Goal: Task Accomplishment & Management: Manage account settings

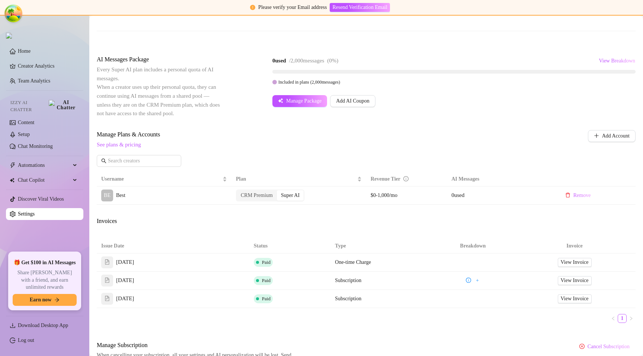
scroll to position [160, 0]
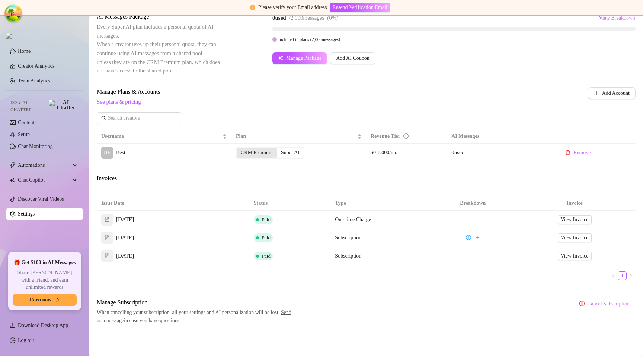
click at [263, 154] on div "CRM Premium" at bounding box center [257, 153] width 40 height 10
click at [238, 149] on input "CRM Premium" at bounding box center [238, 149] width 0 height 0
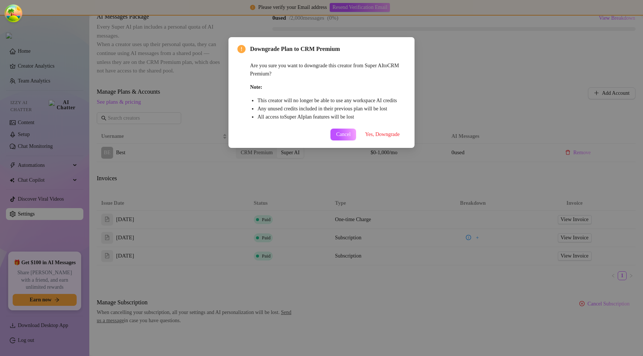
click at [391, 137] on button "Yes, Downgrade" at bounding box center [382, 135] width 47 height 12
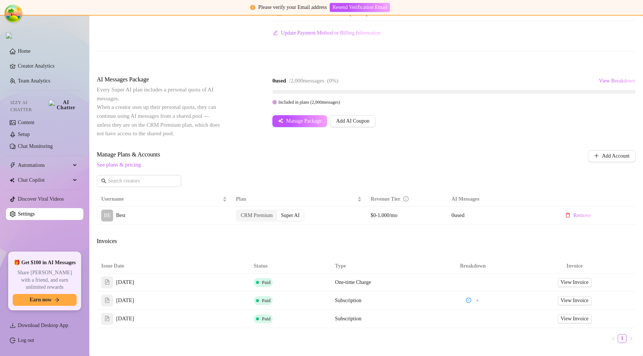
scroll to position [97, 0]
click at [468, 41] on div "Billing Overview Creator Plans 0 x Super AI, 1 x CRM Premium AI Message Package…" at bounding box center [366, 12] width 539 height 102
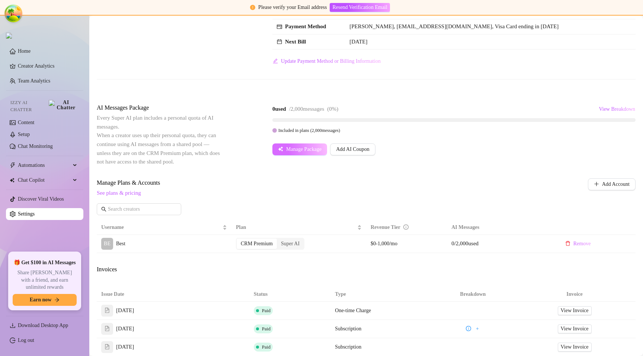
scroll to position [69, 0]
click at [294, 244] on div "Super AI" at bounding box center [290, 243] width 27 height 10
click at [279, 240] on input "Super AI" at bounding box center [279, 240] width 0 height 0
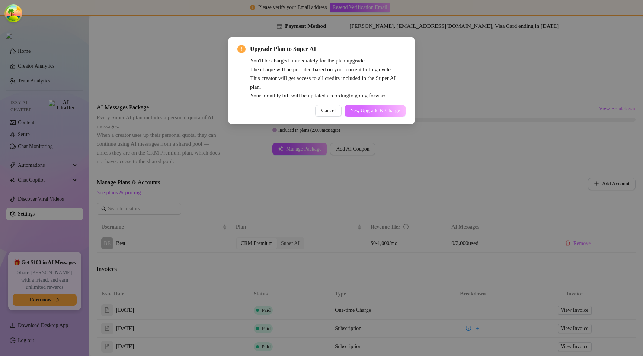
click at [375, 112] on span "Yes, Upgrade & Charge" at bounding box center [375, 111] width 50 height 6
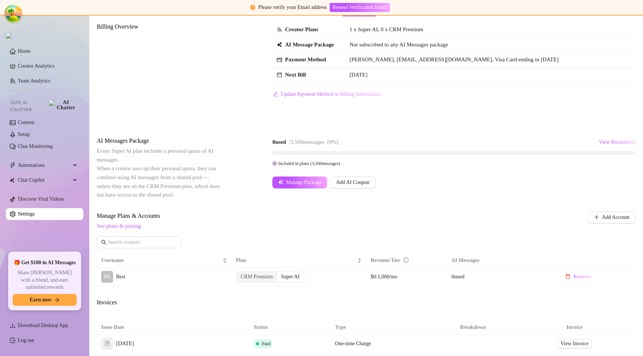
scroll to position [36, 0]
click at [122, 227] on link "See plans & pricing" at bounding box center [119, 226] width 44 height 6
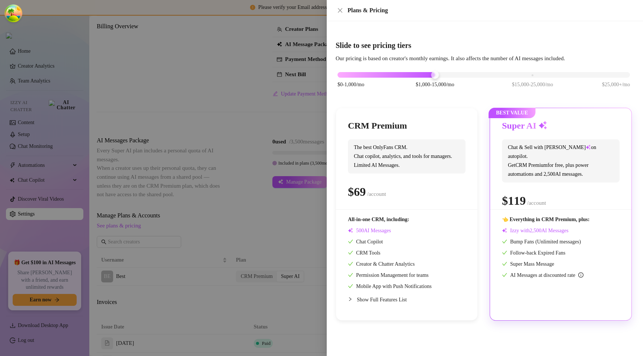
click at [163, 186] on div at bounding box center [321, 178] width 643 height 356
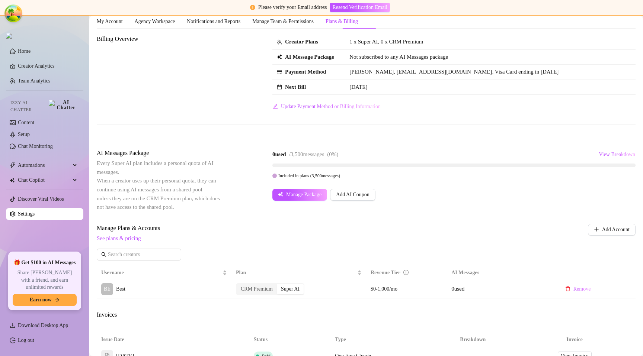
scroll to position [24, 0]
click at [599, 156] on span "View Breakdown" at bounding box center [617, 154] width 36 height 6
click at [496, 145] on div "Billing Overview Creator Plans 1 x Super AI, 0 x CRM Premium AI Message Package…" at bounding box center [366, 256] width 539 height 445
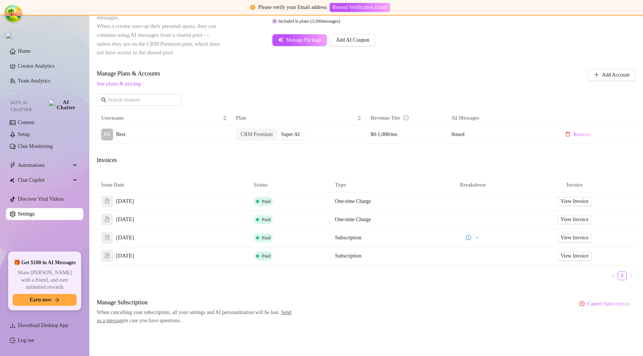
scroll to position [173, 0]
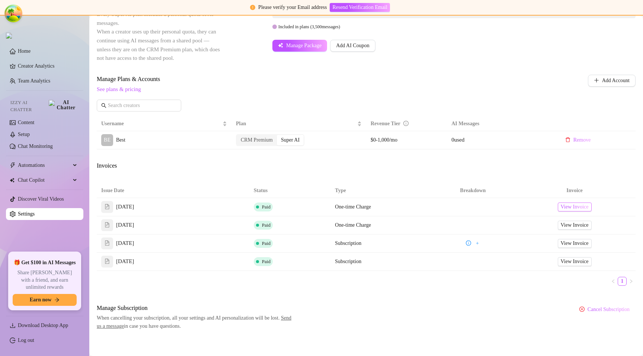
click at [572, 209] on span "View Invoice" at bounding box center [575, 207] width 28 height 8
click at [585, 210] on link "View Invoice" at bounding box center [575, 207] width 34 height 9
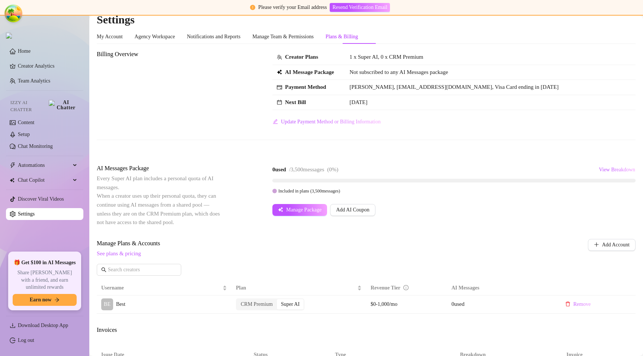
scroll to position [0, 0]
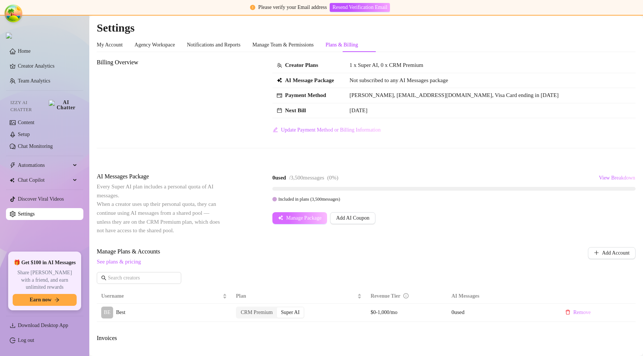
click at [305, 217] on span "Manage Package" at bounding box center [303, 218] width 35 height 6
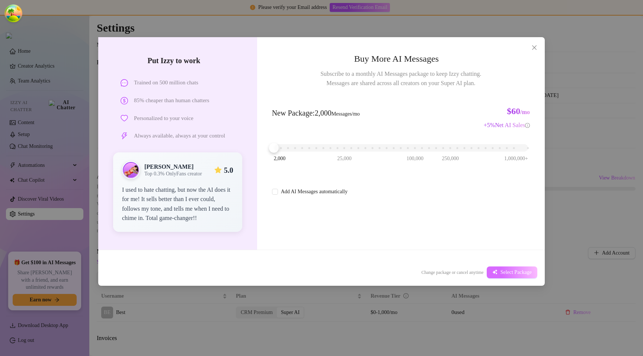
click at [510, 277] on button "Select Package" at bounding box center [512, 273] width 51 height 12
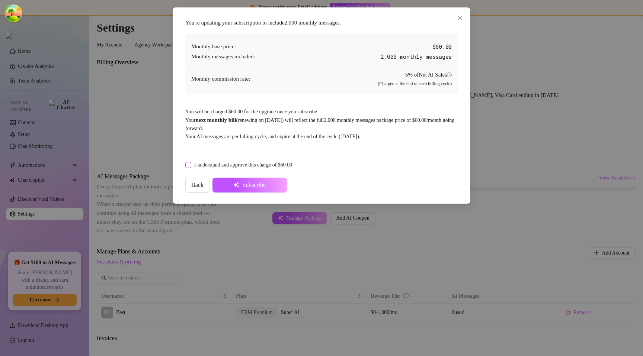
click at [265, 166] on span "I understand and approve this charge of $60.00" at bounding box center [243, 165] width 104 height 8
click at [190, 166] on input "I understand and approve this charge of $60.00" at bounding box center [187, 164] width 5 height 5
checkbox input "true"
click at [257, 181] on button "Subscribe" at bounding box center [249, 185] width 74 height 15
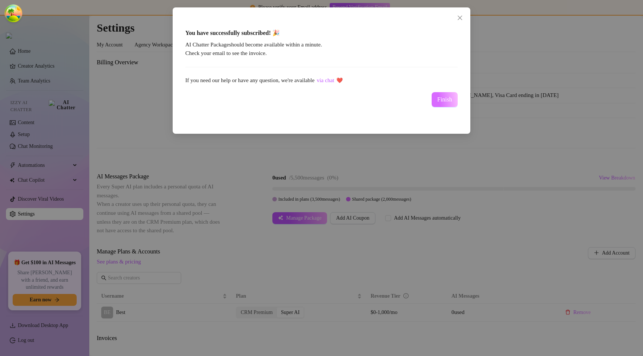
click at [439, 100] on span "Finish" at bounding box center [444, 99] width 15 height 7
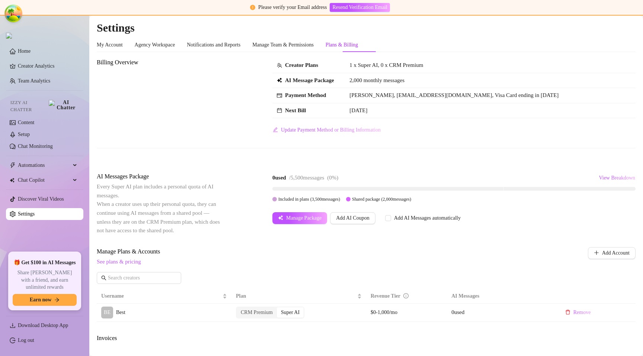
click at [235, 96] on div "Billing Overview Creator Plans 1 x Super AI, 0 x CRM Premium AI Message Package…" at bounding box center [366, 97] width 539 height 78
